Goal: Transaction & Acquisition: Purchase product/service

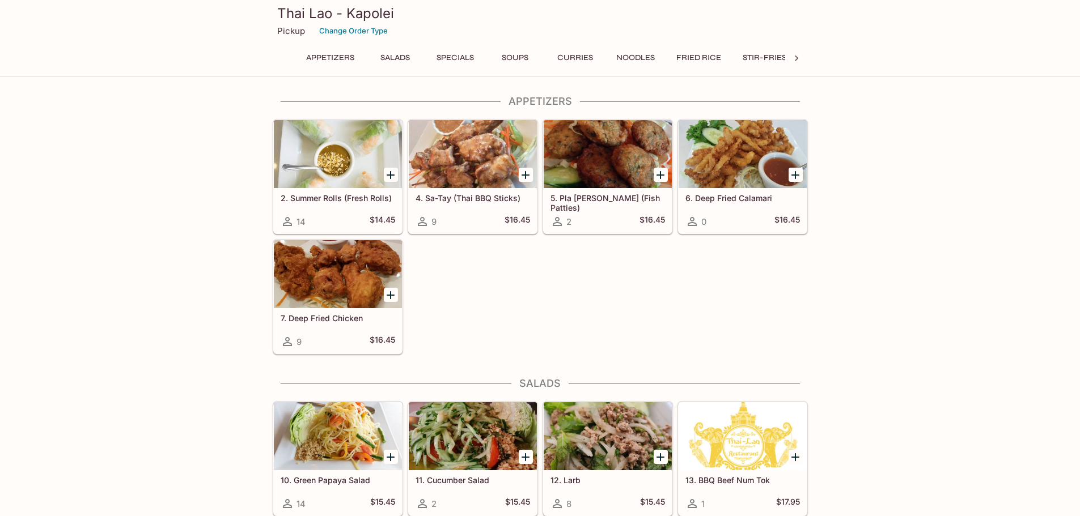
click at [467, 62] on button "Specials" at bounding box center [455, 58] width 51 height 16
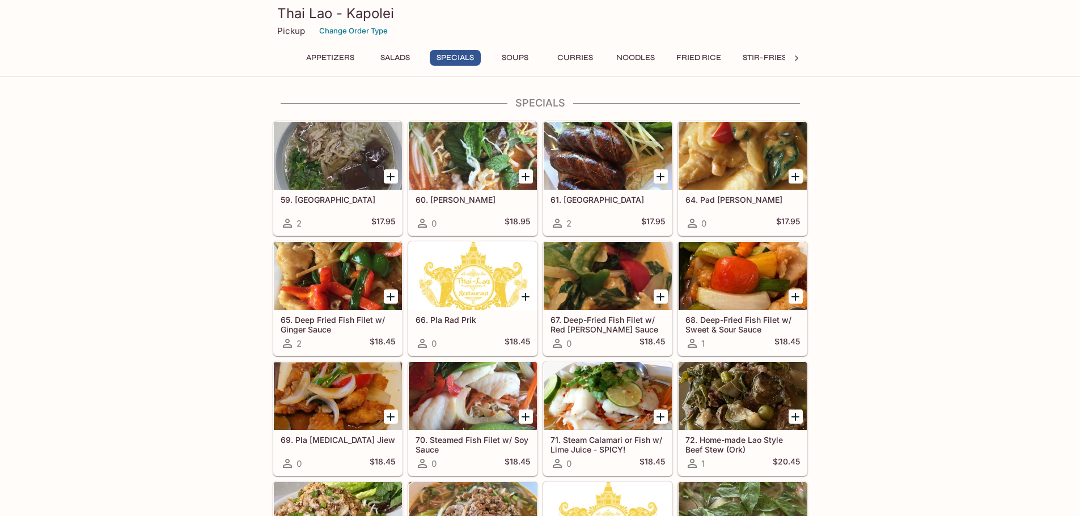
scroll to position [683, 0]
click at [318, 59] on button "Appetizers" at bounding box center [330, 58] width 61 height 16
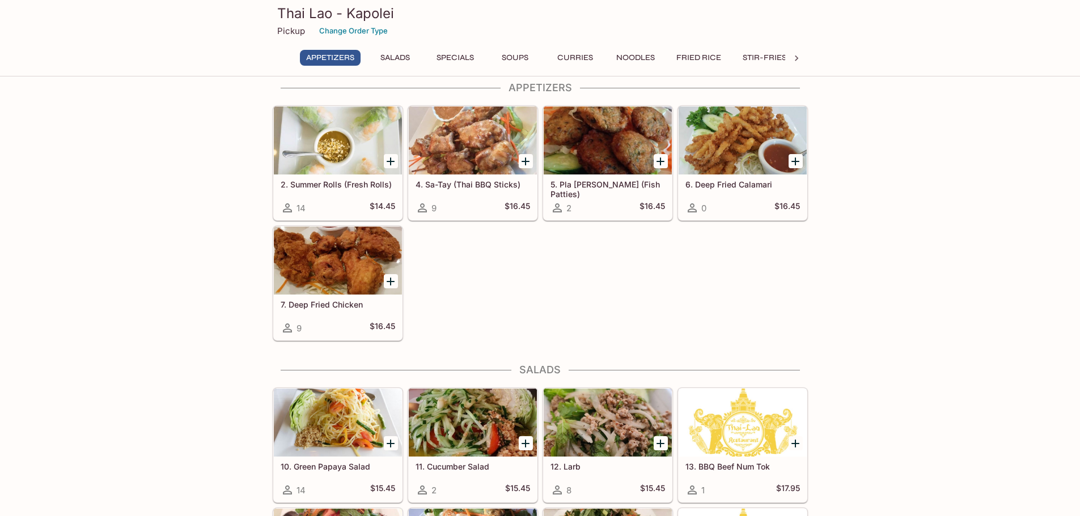
scroll to position [0, 0]
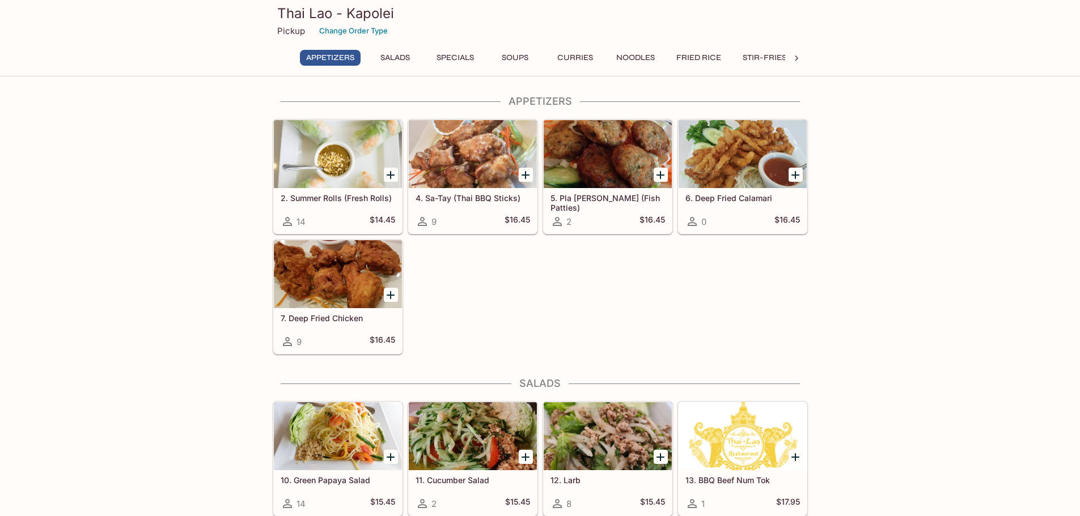
click at [441, 56] on button "Specials" at bounding box center [455, 58] width 51 height 16
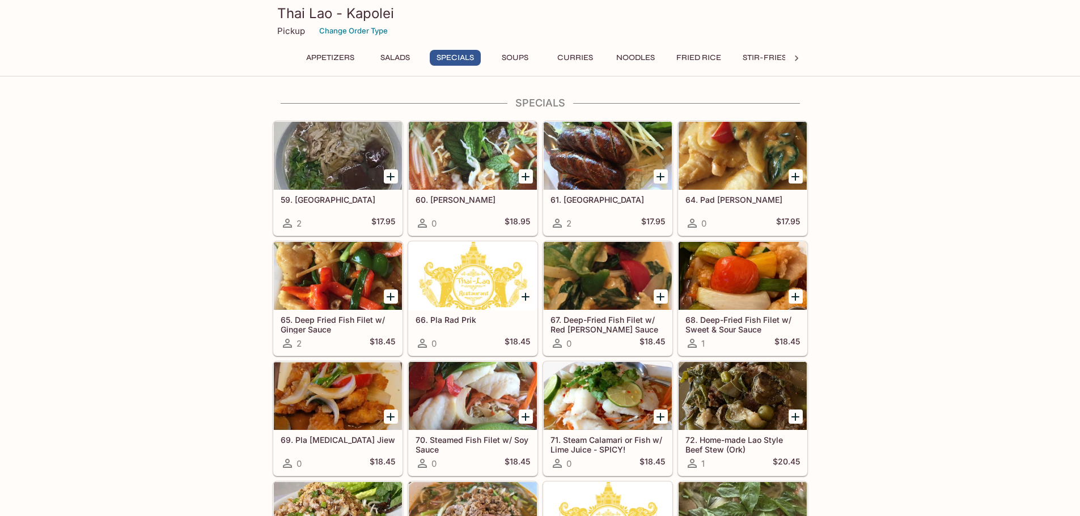
scroll to position [683, 0]
drag, startPoint x: 977, startPoint y: 184, endPoint x: 980, endPoint y: 67, distance: 116.2
click at [980, 67] on div "Thai Lao - Kapolei Pickup Change Order Type Appetizers Salads Specials Soups Cu…" at bounding box center [540, 38] width 1080 height 77
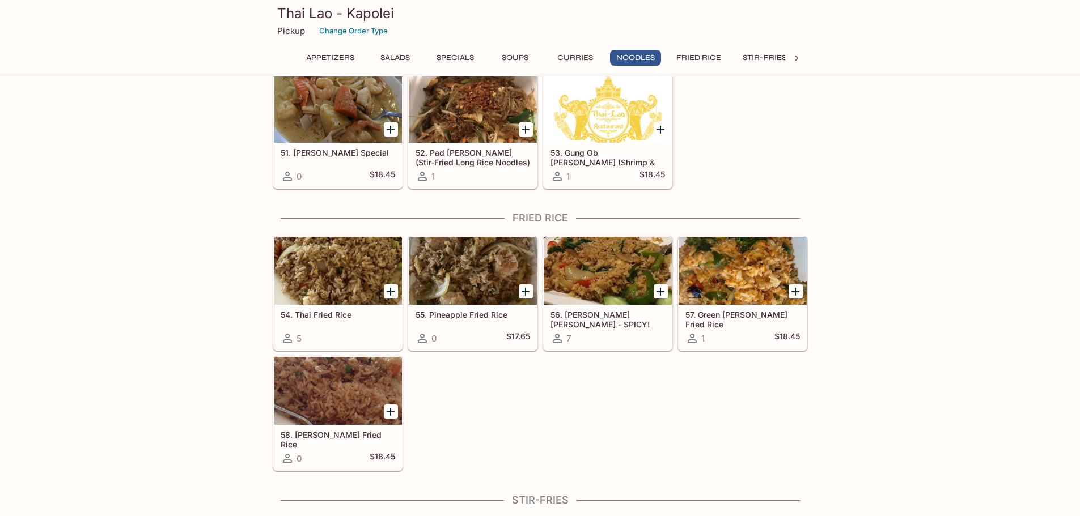
scroll to position [1874, 0]
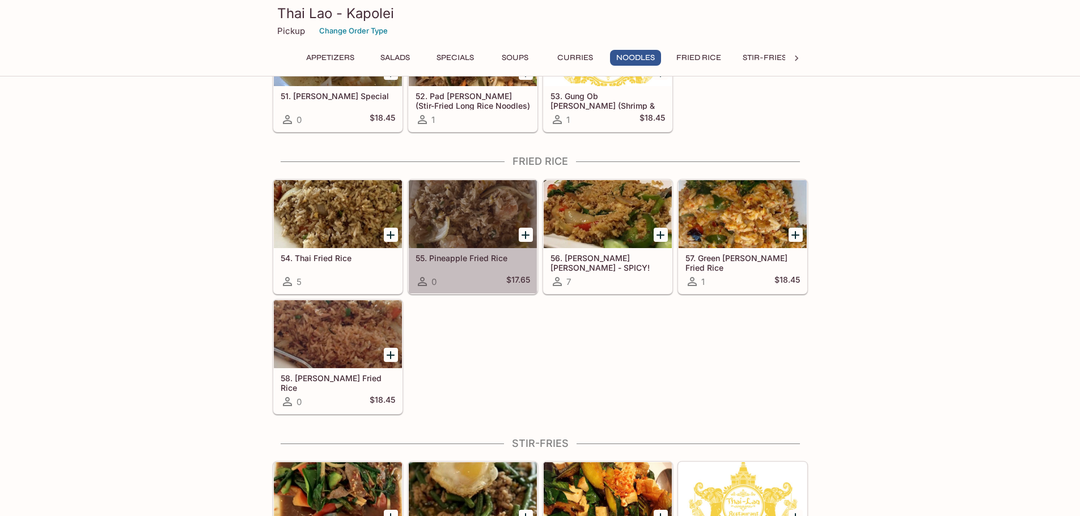
click at [445, 231] on div at bounding box center [473, 214] width 128 height 68
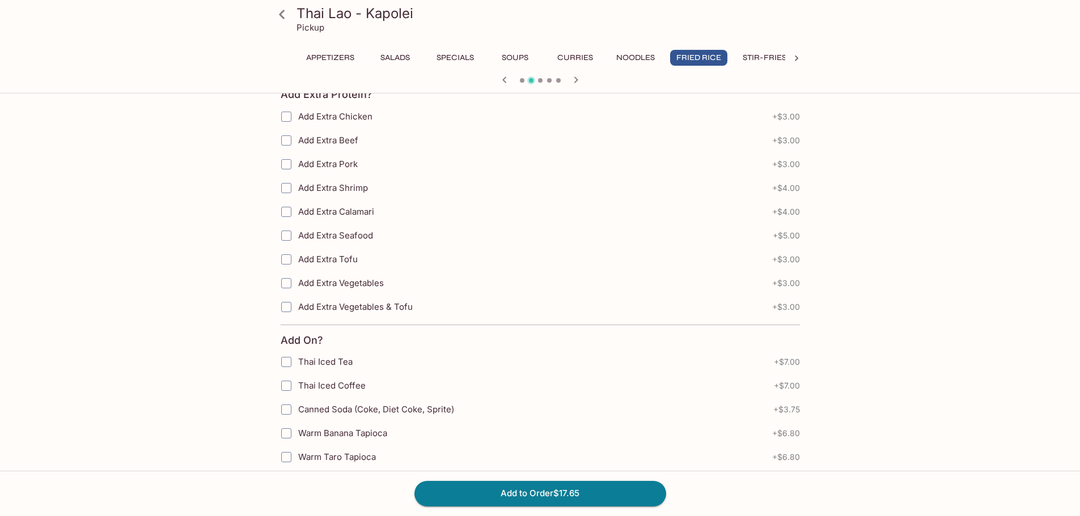
scroll to position [850, 0]
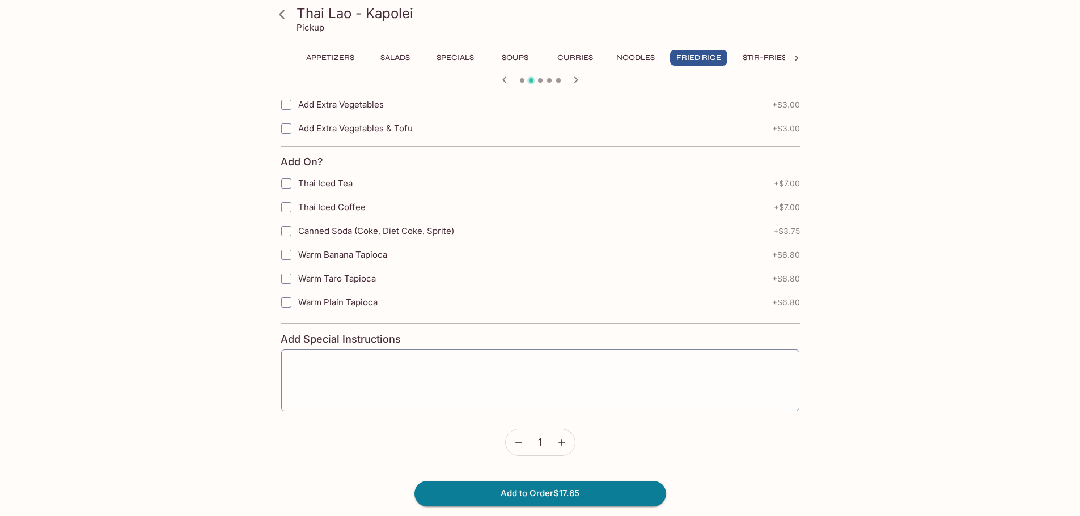
click at [738, 50] on button "Stir-Fries" at bounding box center [764, 58] width 56 height 16
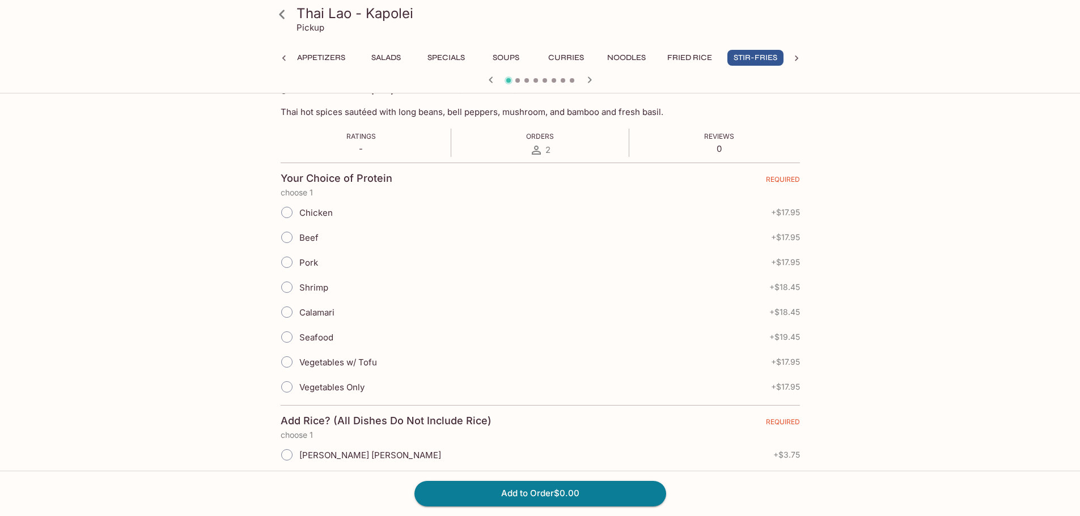
scroll to position [113, 0]
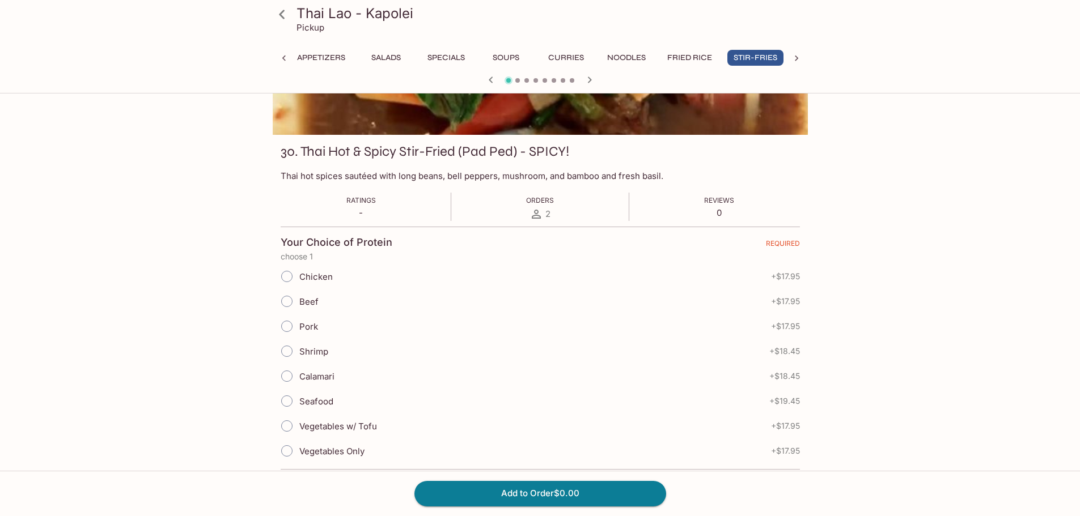
click at [290, 18] on icon at bounding box center [282, 15] width 20 height 20
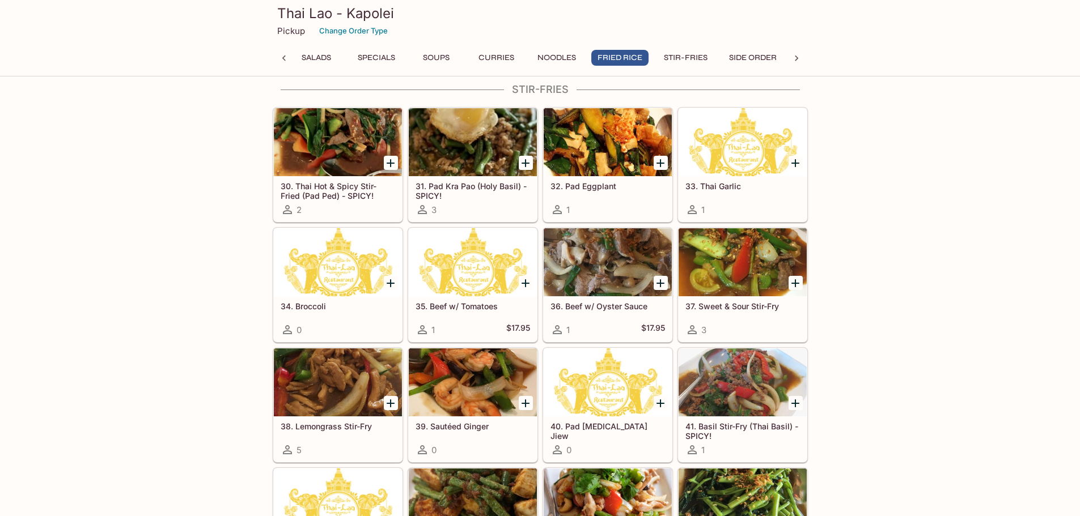
scroll to position [2171, 0]
